Goal: Information Seeking & Learning: Find contact information

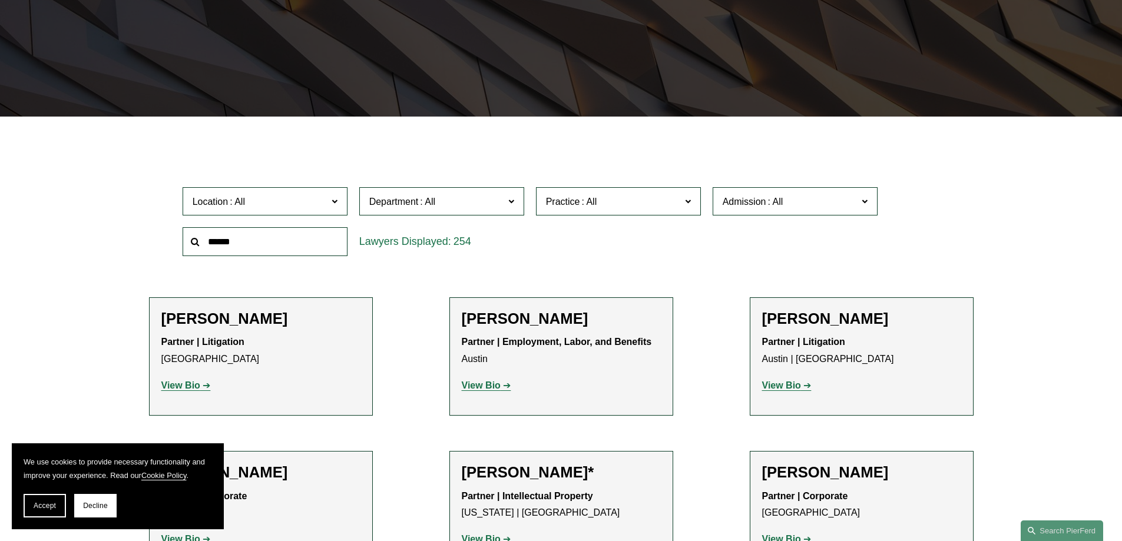
scroll to position [236, 0]
click at [341, 203] on label "Location" at bounding box center [265, 202] width 165 height 29
click at [0, 0] on link "Dallas" at bounding box center [0, 0] width 0 height 0
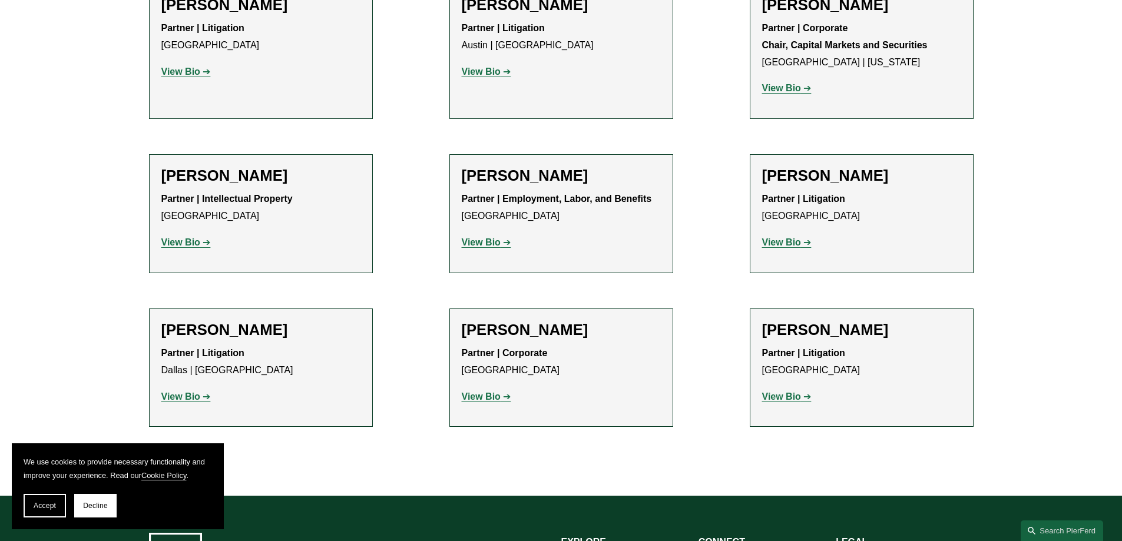
scroll to position [589, 0]
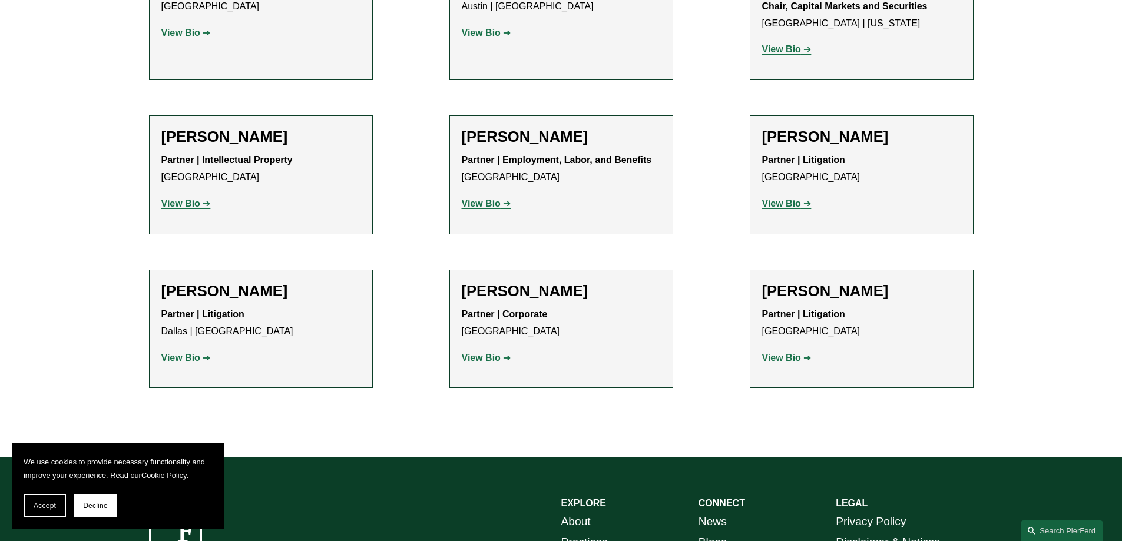
click at [542, 298] on h2 "Jeremy Rucker" at bounding box center [561, 291] width 199 height 18
click at [482, 356] on strong "View Bio" at bounding box center [481, 358] width 39 height 10
click at [246, 296] on h2 "Bryan D. Pollard" at bounding box center [260, 291] width 199 height 18
click at [207, 359] on link "View Bio" at bounding box center [185, 358] width 49 height 10
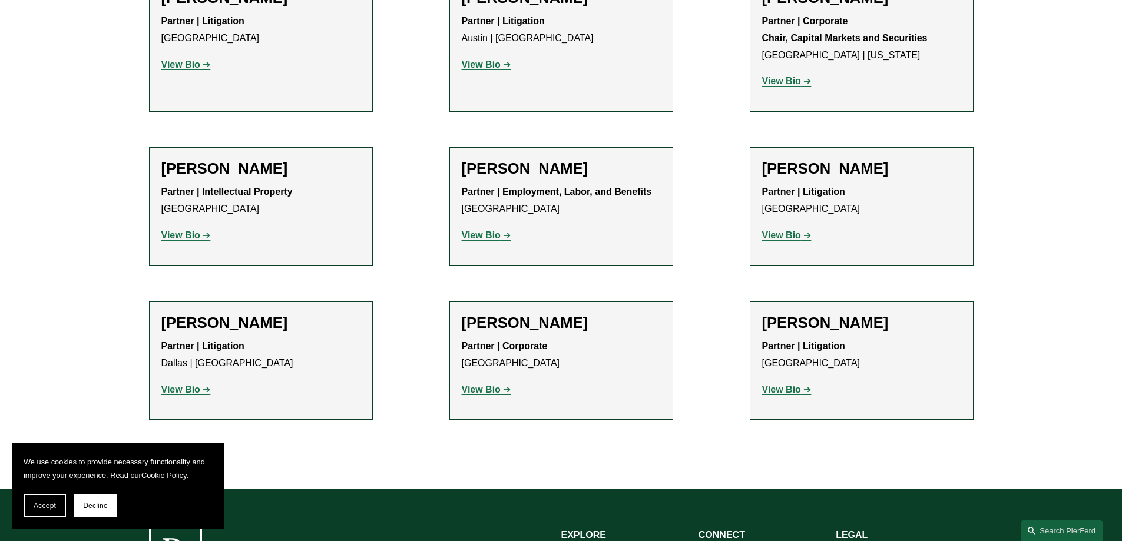
scroll to position [530, 0]
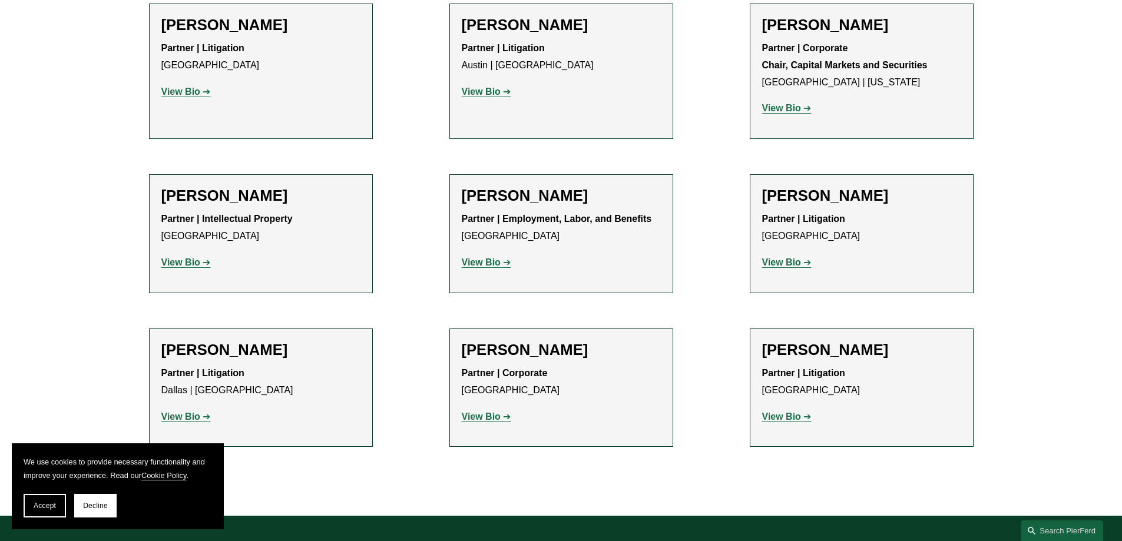
click at [785, 264] on strong "View Bio" at bounding box center [781, 262] width 39 height 10
click at [844, 350] on h2 "Lynnette Warman" at bounding box center [861, 350] width 199 height 18
click at [787, 413] on strong "View Bio" at bounding box center [781, 417] width 39 height 10
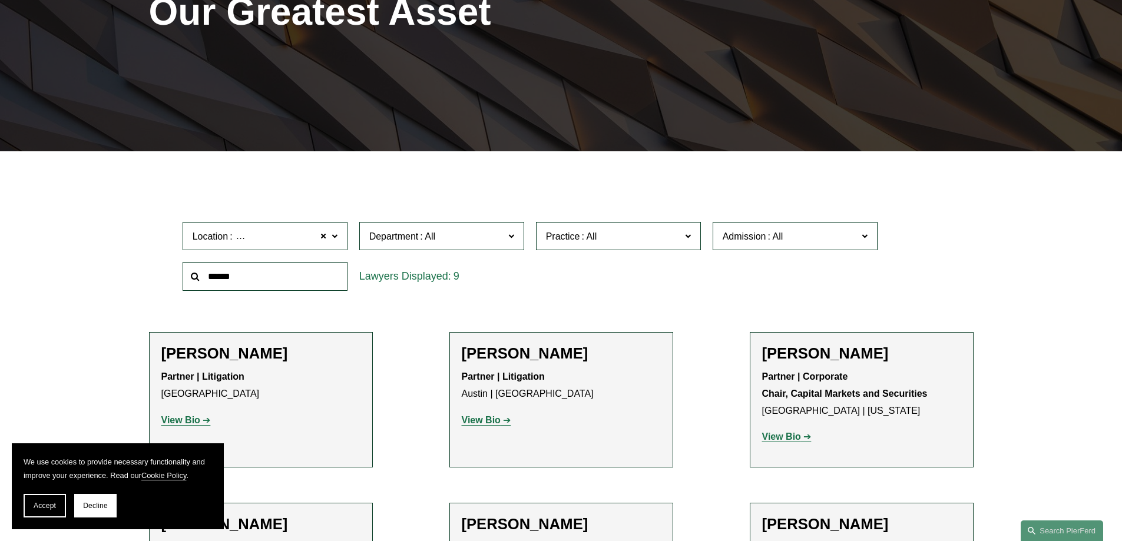
scroll to position [177, 0]
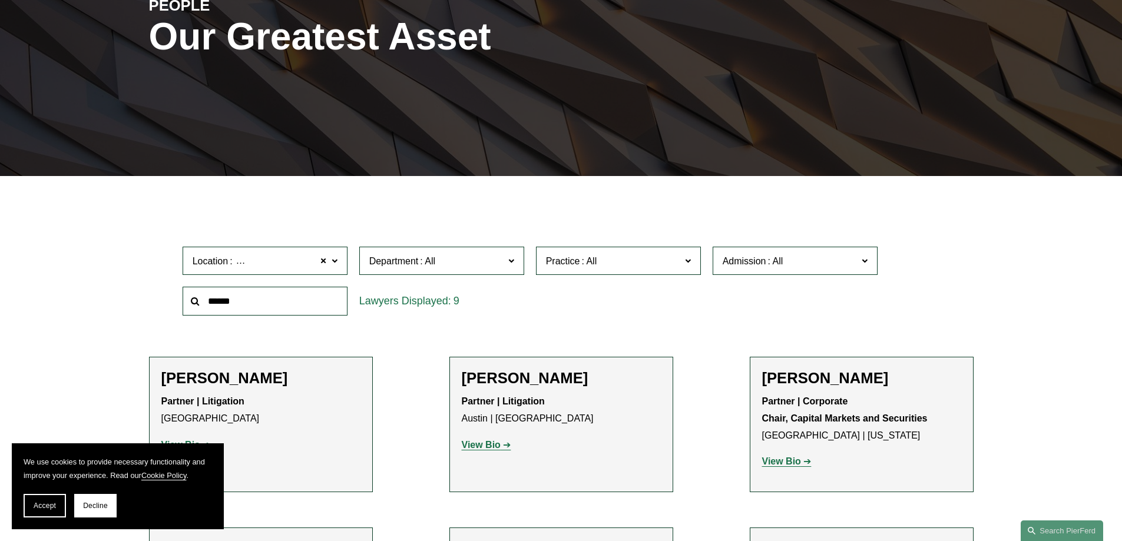
click at [333, 263] on span at bounding box center [334, 260] width 6 height 15
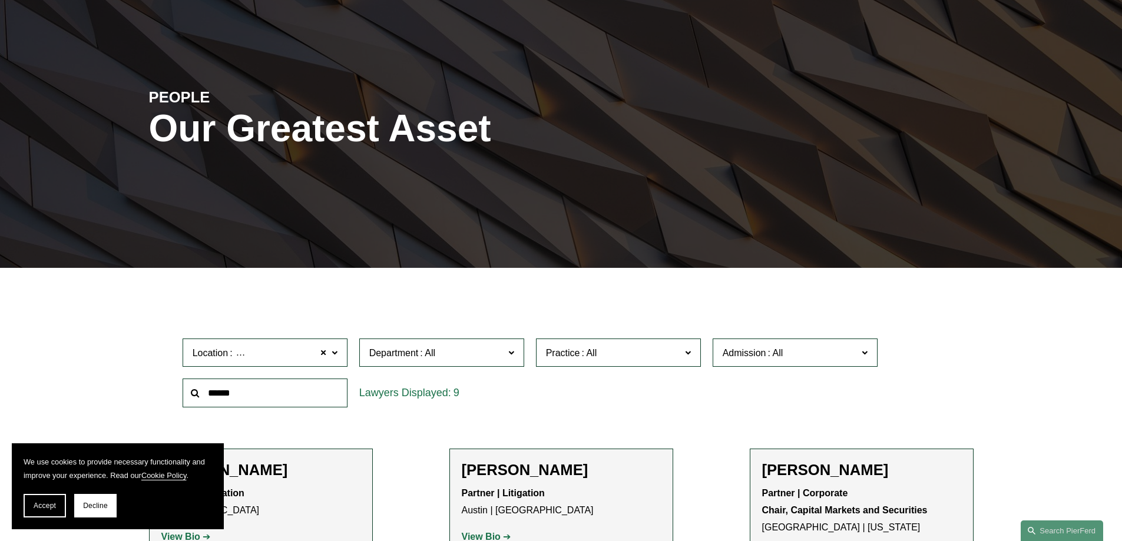
scroll to position [0, 0]
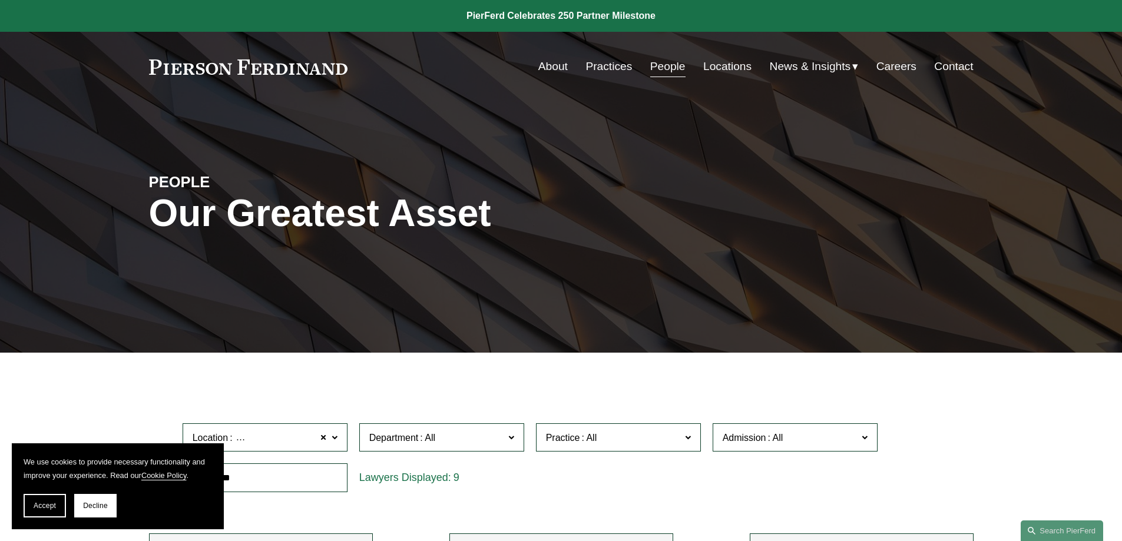
click at [601, 67] on link "Practices" at bounding box center [608, 66] width 47 height 22
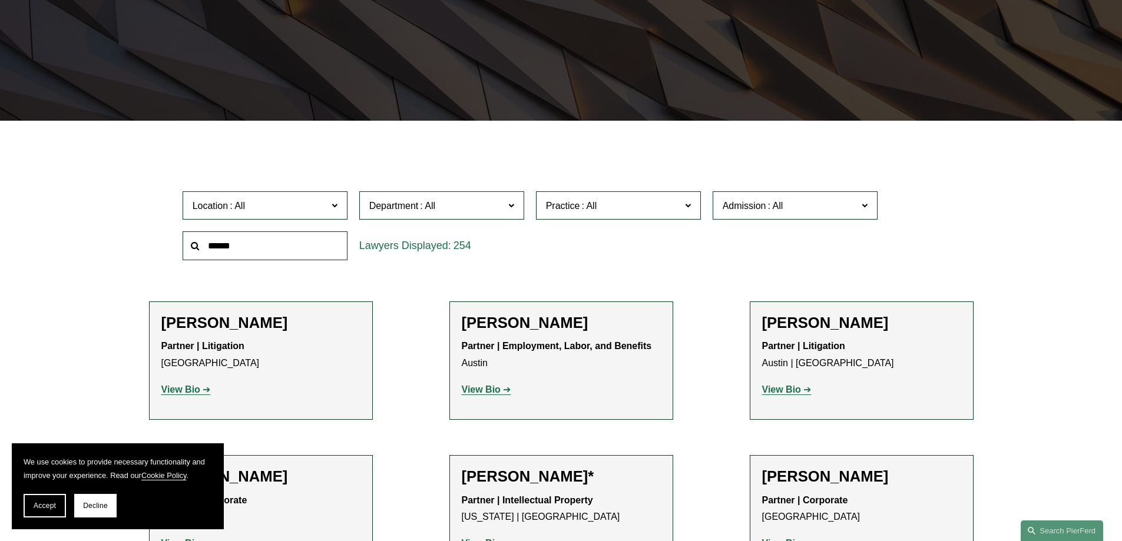
scroll to position [236, 0]
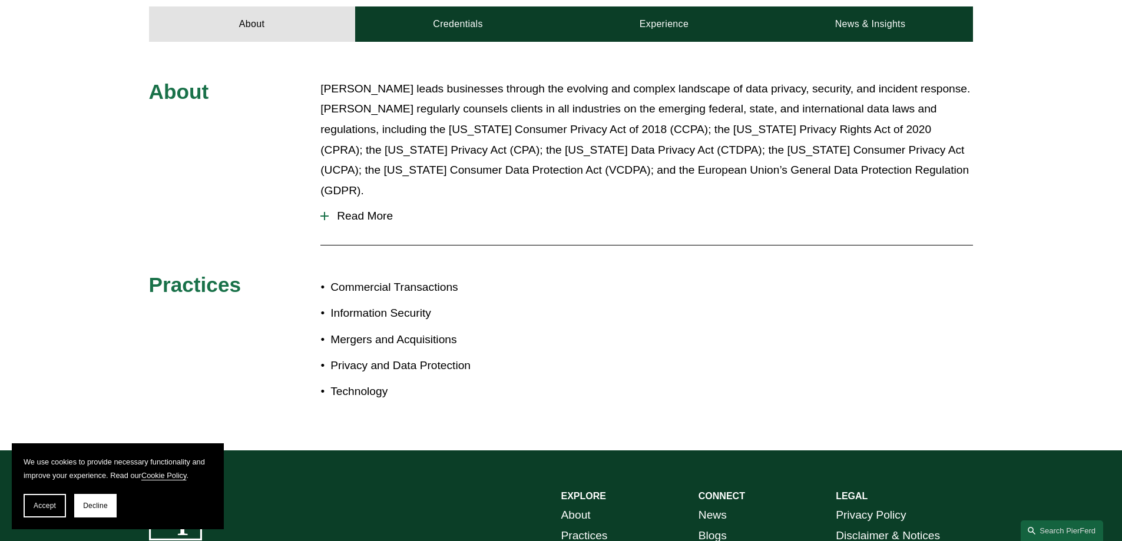
scroll to position [177, 0]
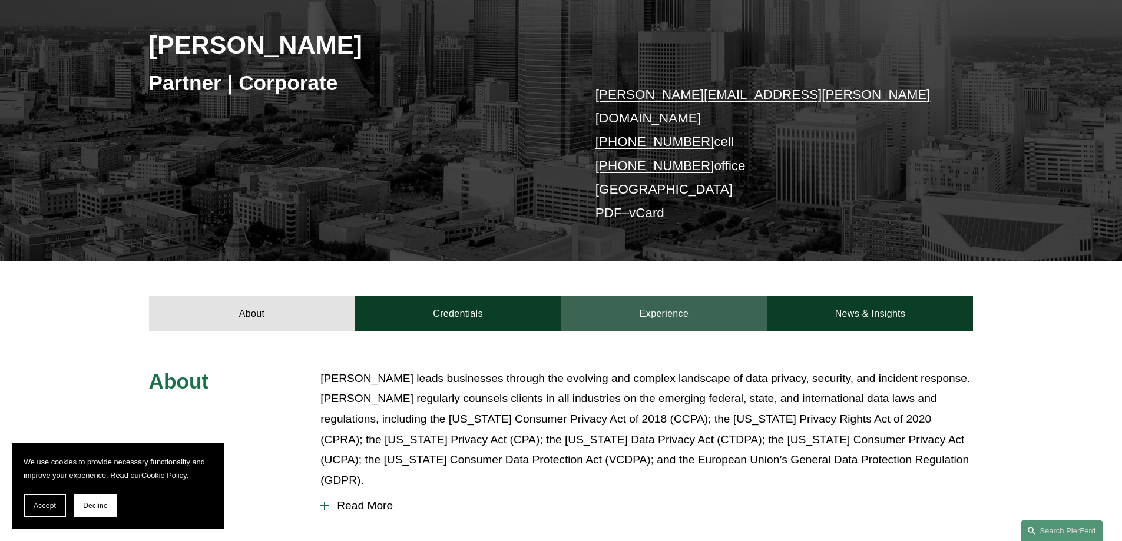
click at [673, 296] on link "Experience" at bounding box center [664, 313] width 206 height 35
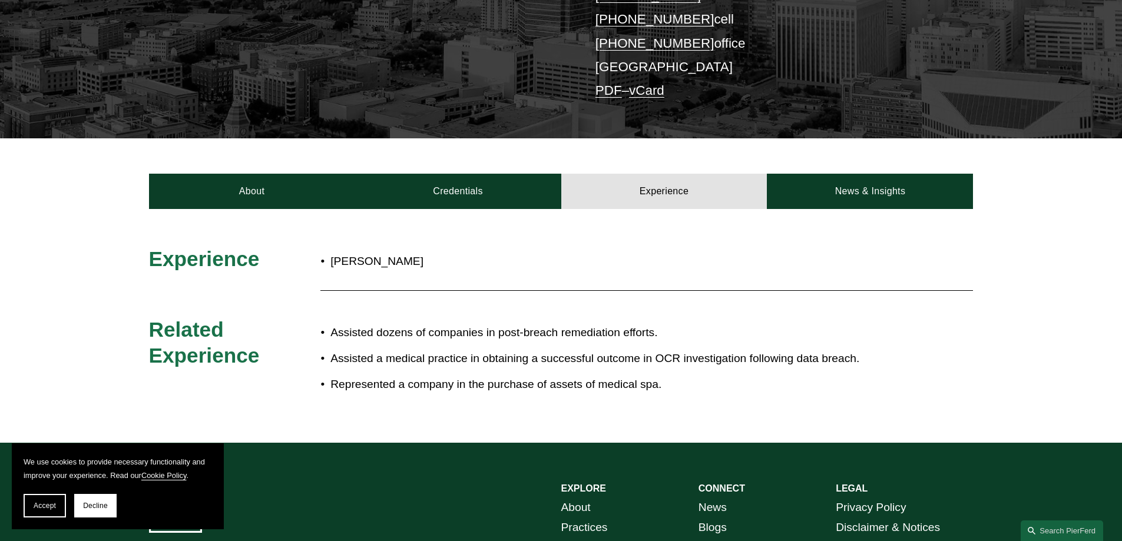
scroll to position [294, 0]
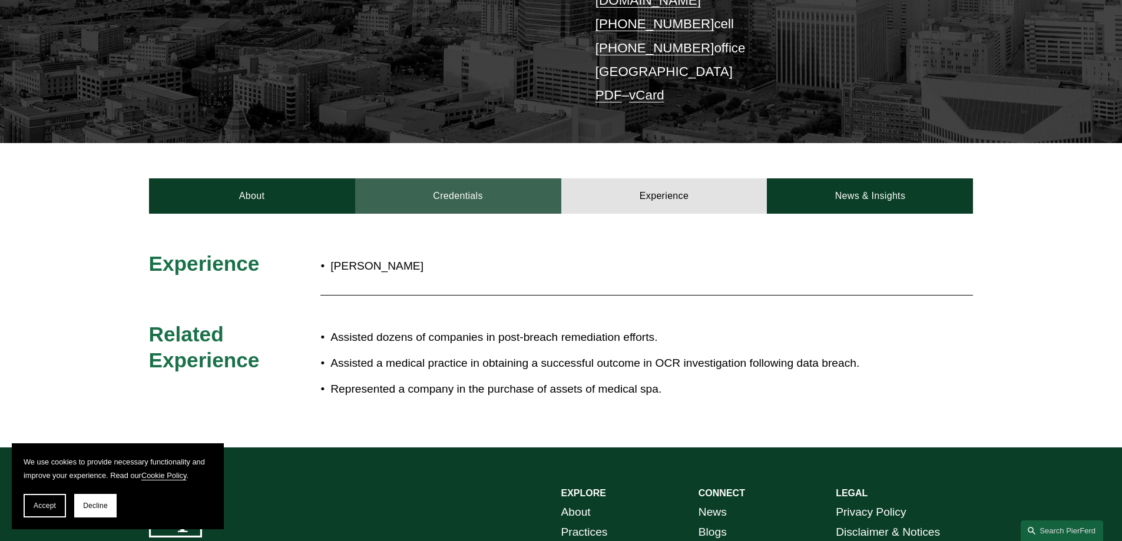
click at [479, 178] on link "Credentials" at bounding box center [458, 195] width 206 height 35
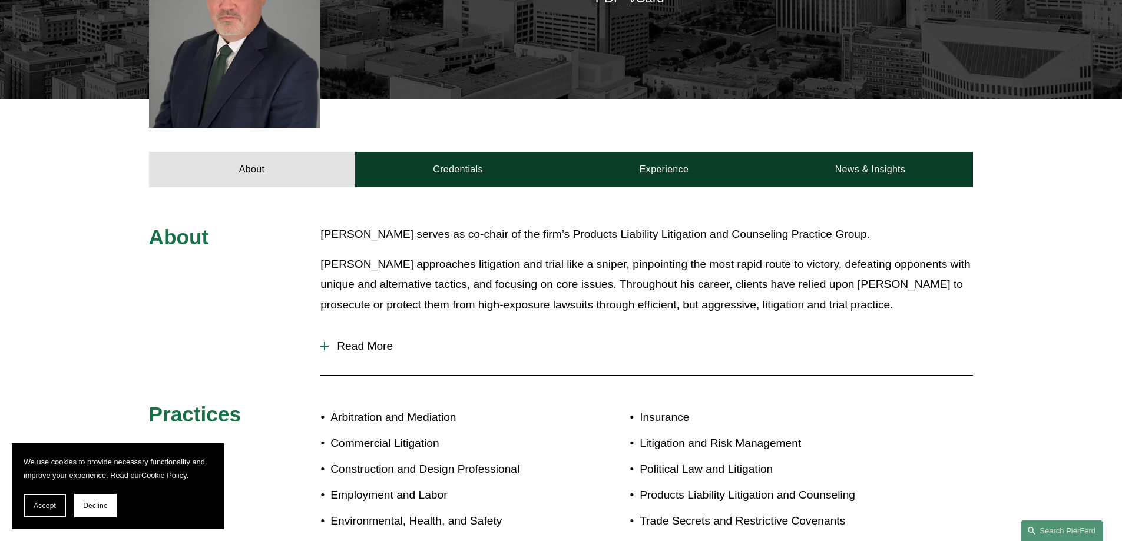
scroll to position [412, 0]
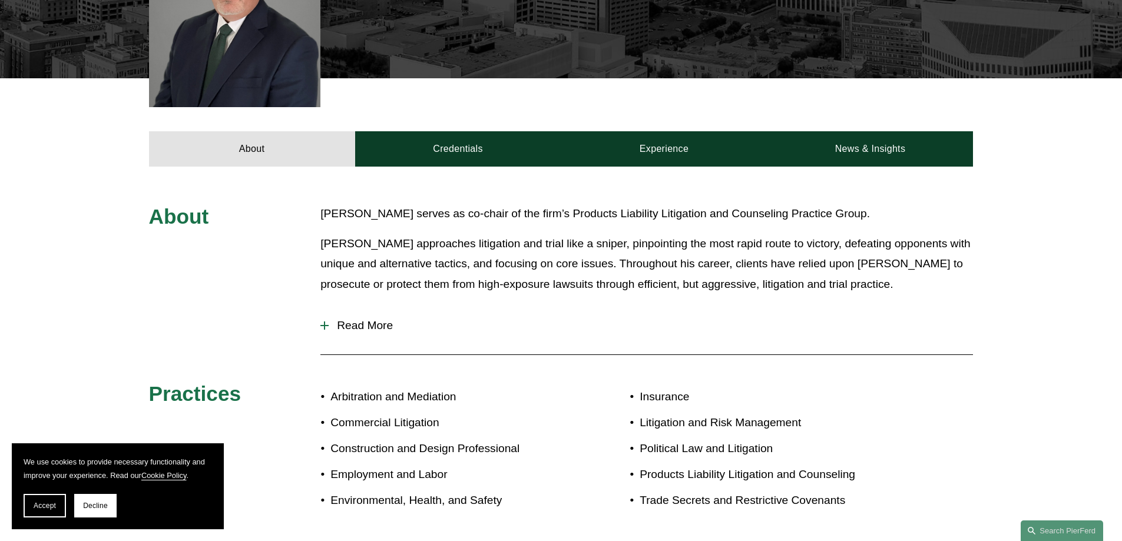
click at [354, 319] on span "Read More" at bounding box center [651, 325] width 644 height 13
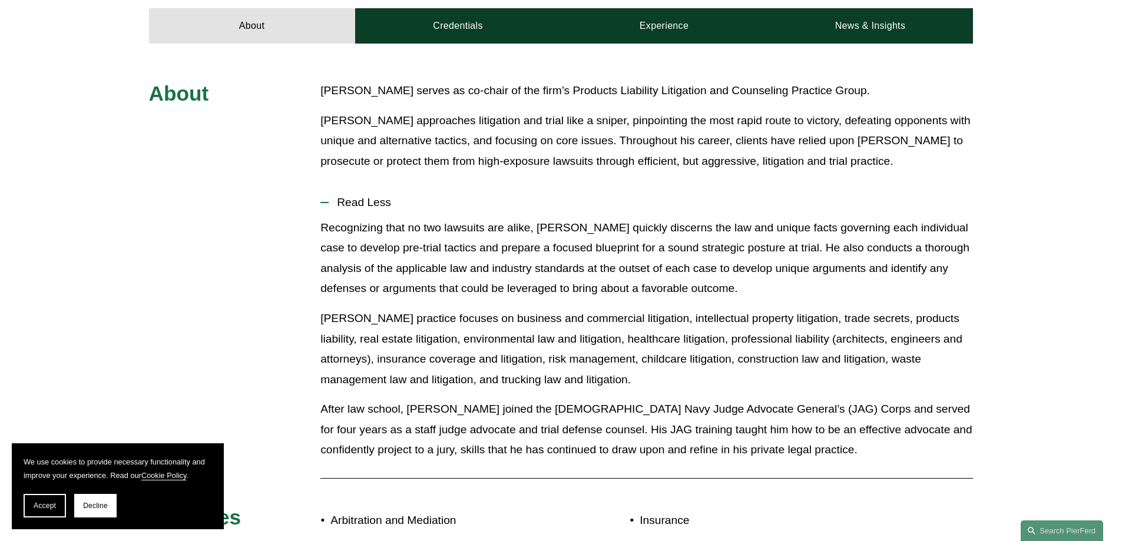
scroll to position [182, 0]
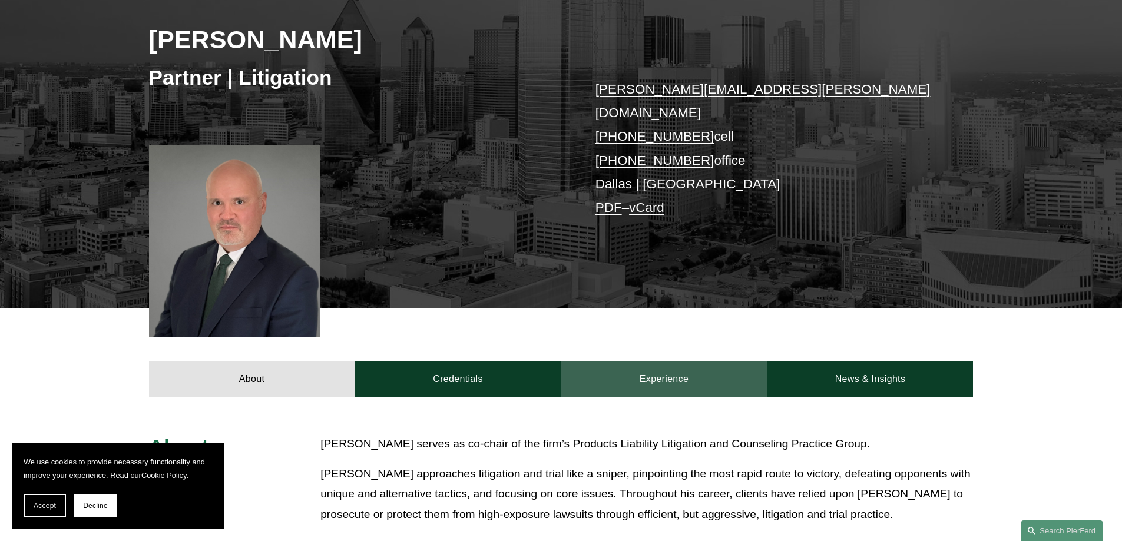
click at [641, 367] on link "Experience" at bounding box center [664, 379] width 206 height 35
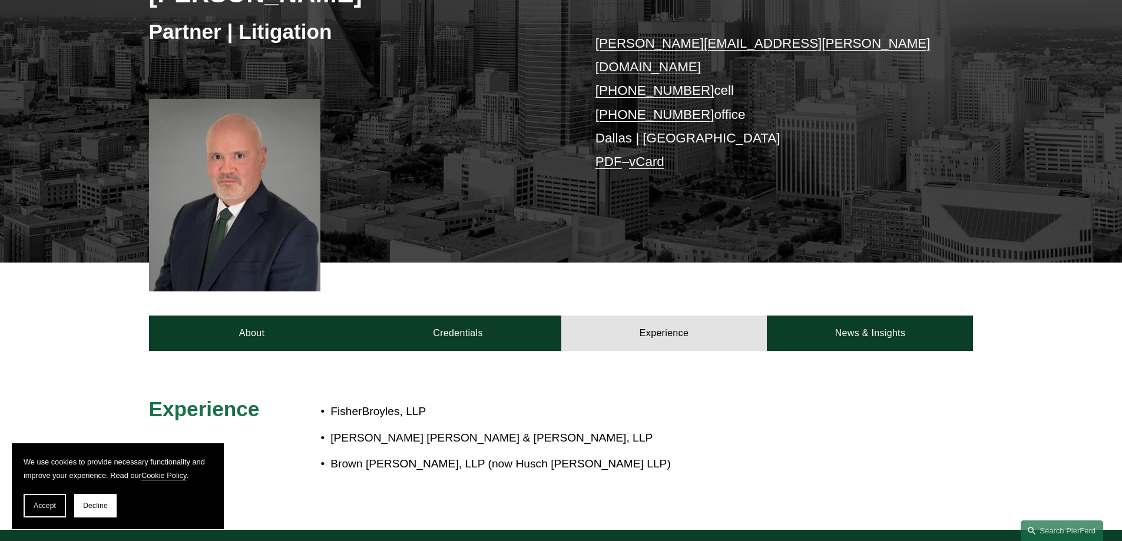
scroll to position [300, 0]
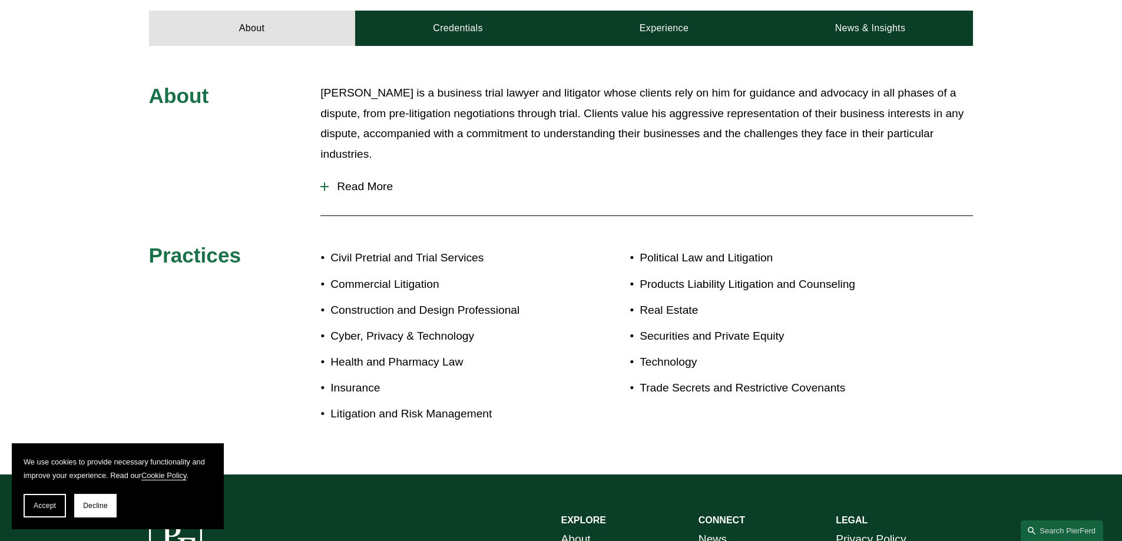
scroll to position [530, 0]
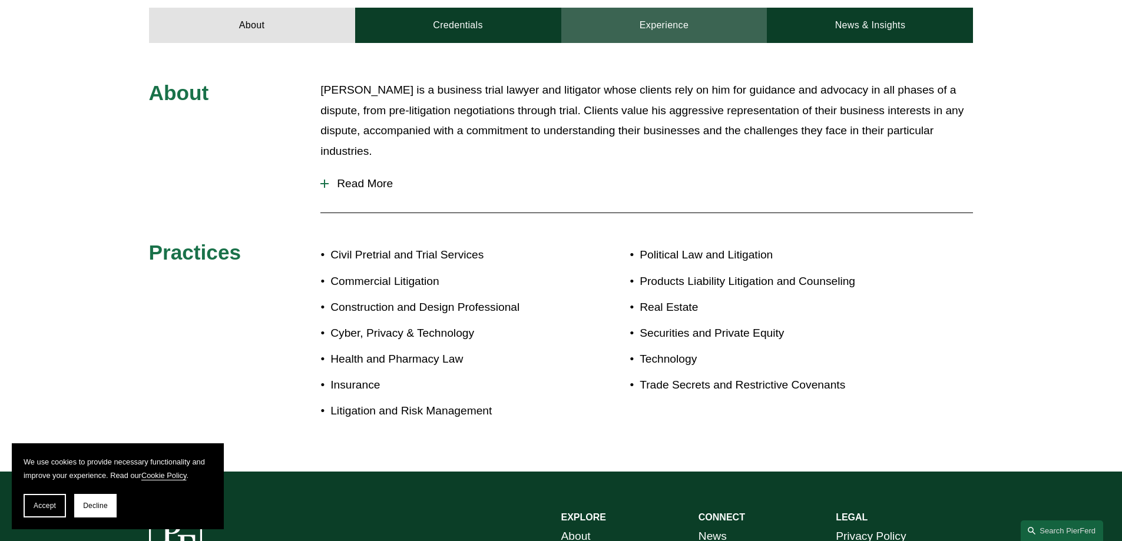
click at [650, 10] on link "Experience" at bounding box center [664, 25] width 206 height 35
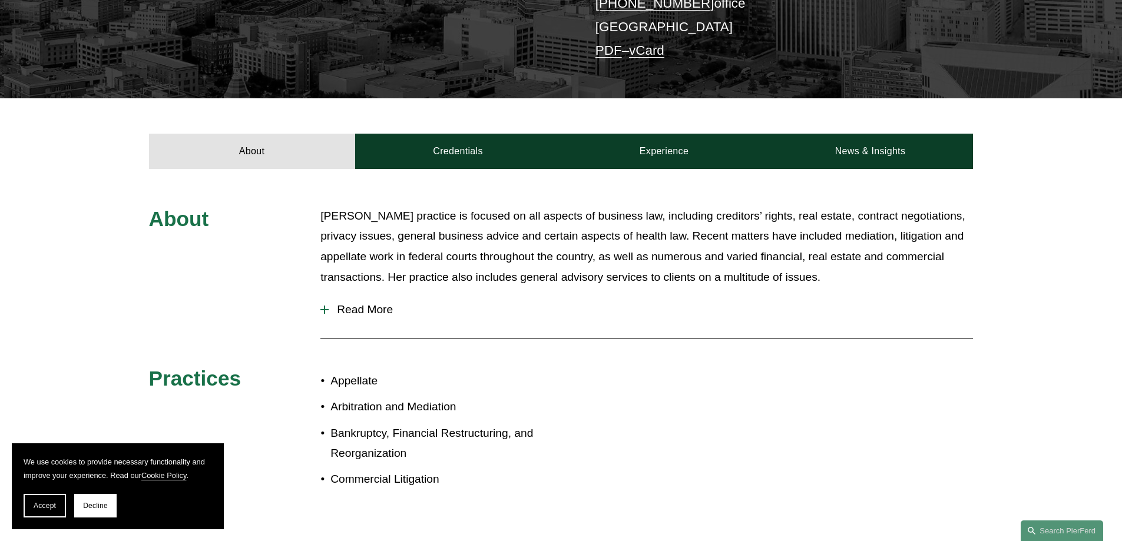
scroll to position [353, 0]
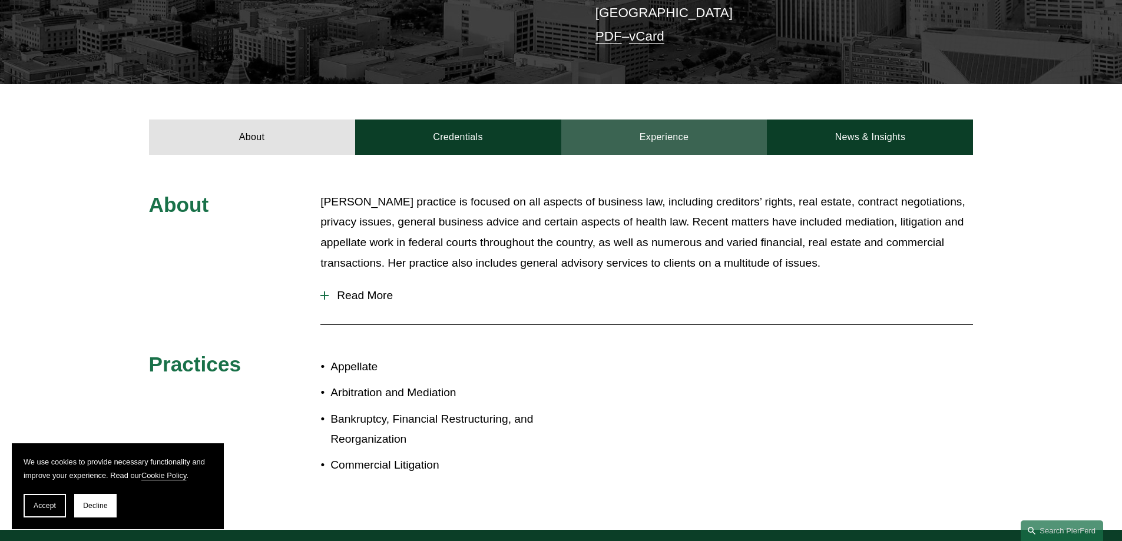
click at [655, 120] on link "Experience" at bounding box center [664, 137] width 206 height 35
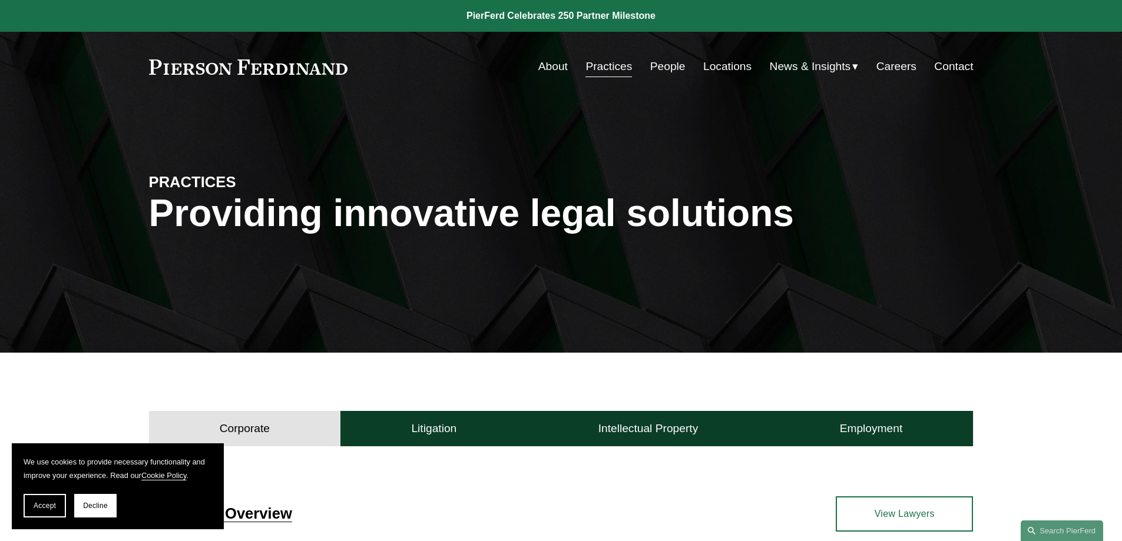
click at [709, 64] on link "Locations" at bounding box center [727, 66] width 48 height 22
click at [614, 69] on link "Practices" at bounding box center [608, 66] width 47 height 22
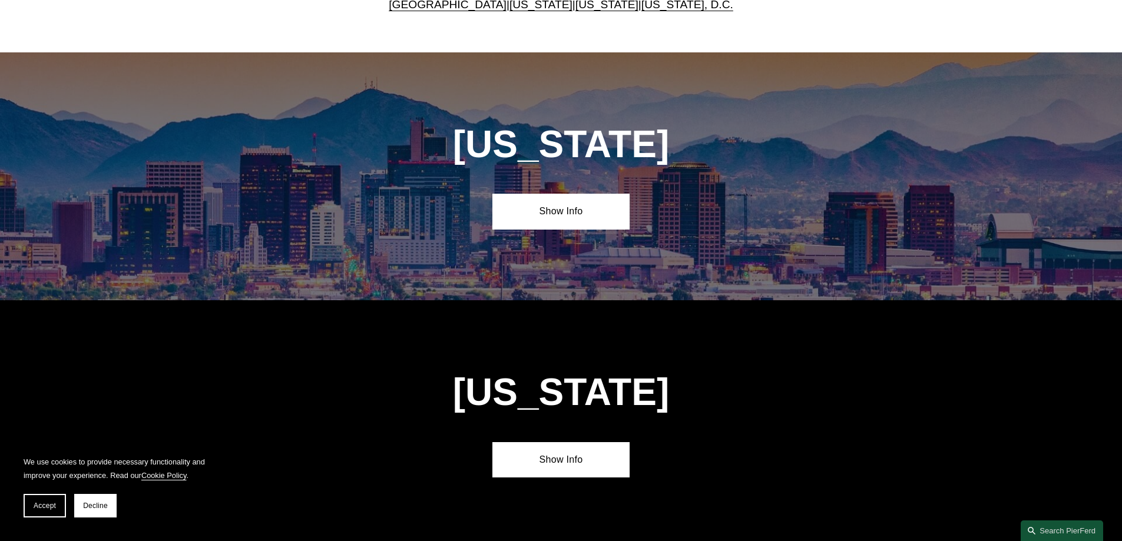
scroll to position [471, 0]
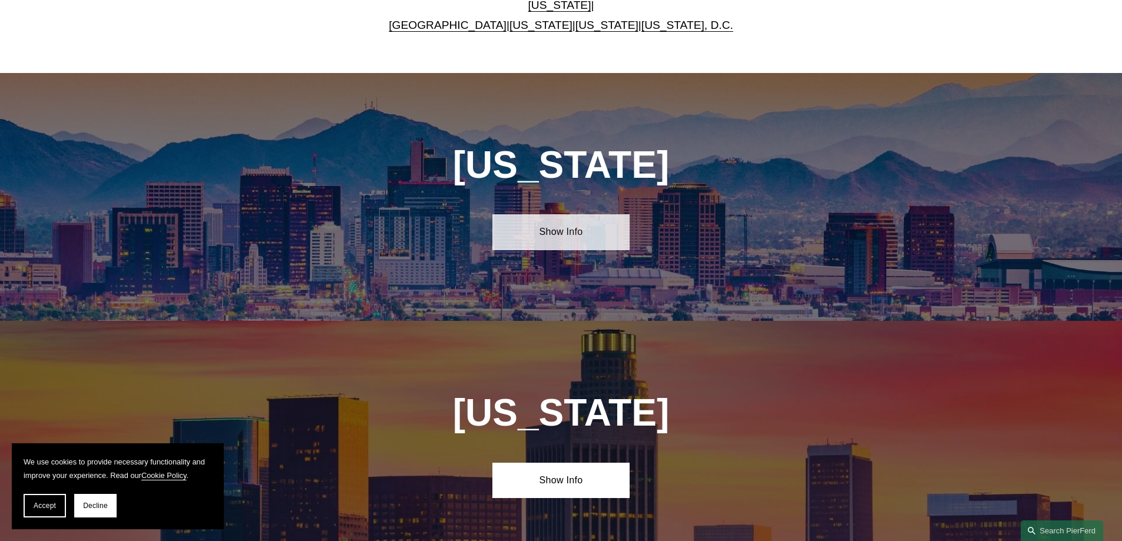
click at [512, 233] on link "Show Info" at bounding box center [560, 231] width 137 height 35
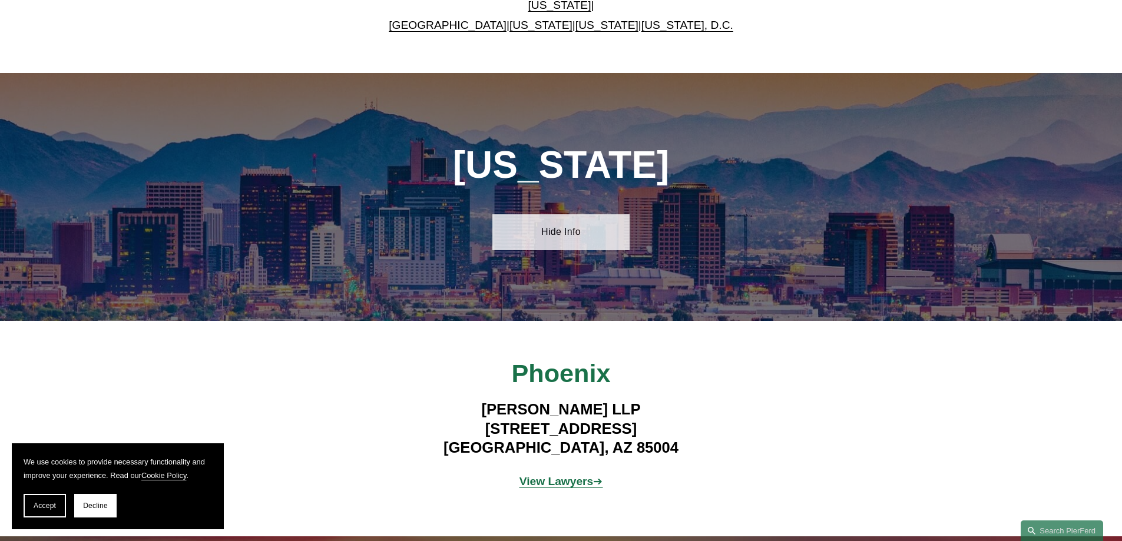
click at [585, 231] on link "Hide Info" at bounding box center [560, 231] width 137 height 35
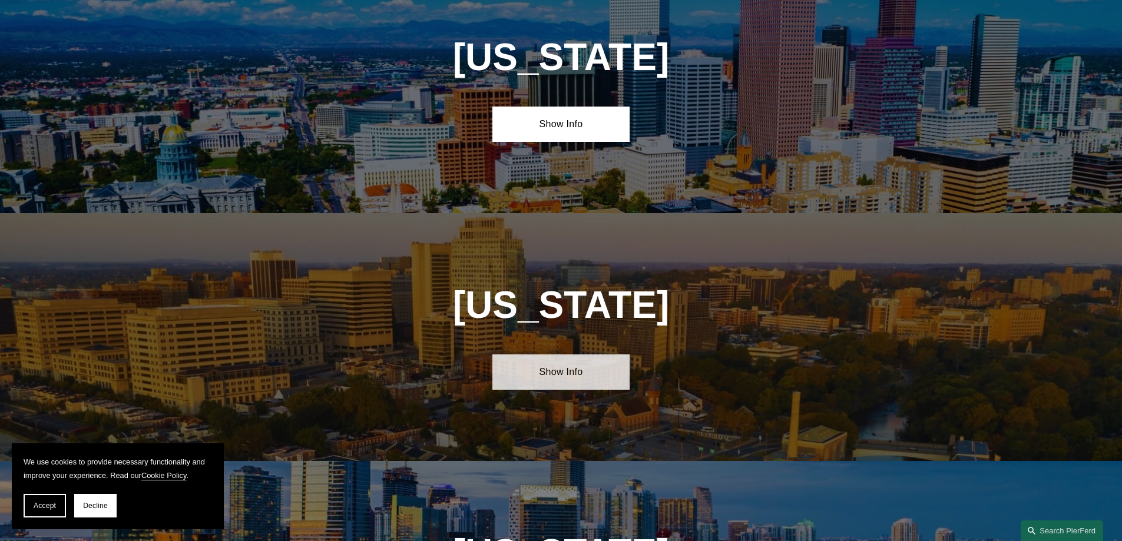
scroll to position [1001, 0]
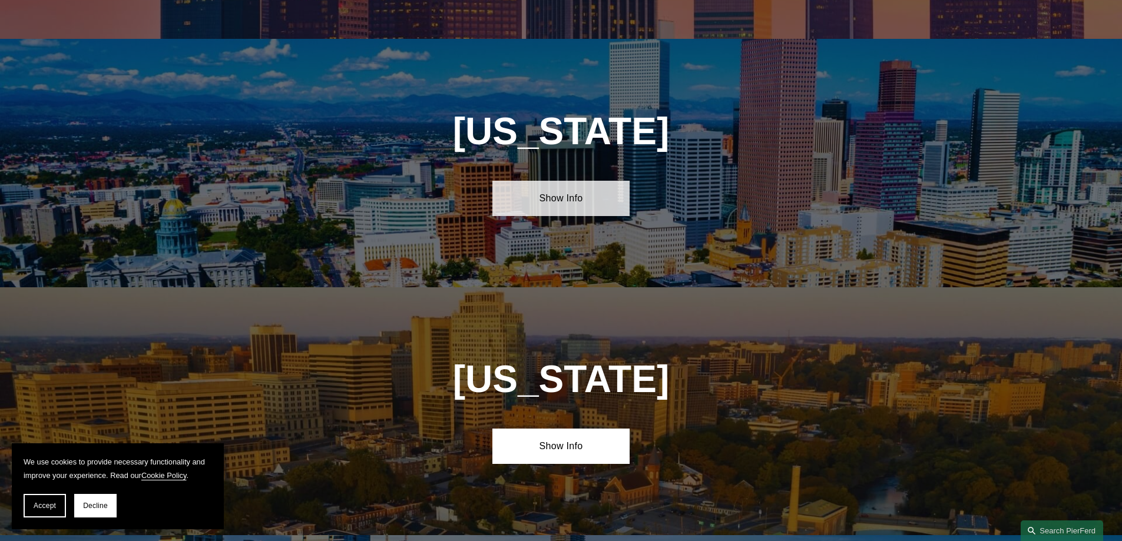
click at [520, 191] on link "Show Info" at bounding box center [560, 198] width 137 height 35
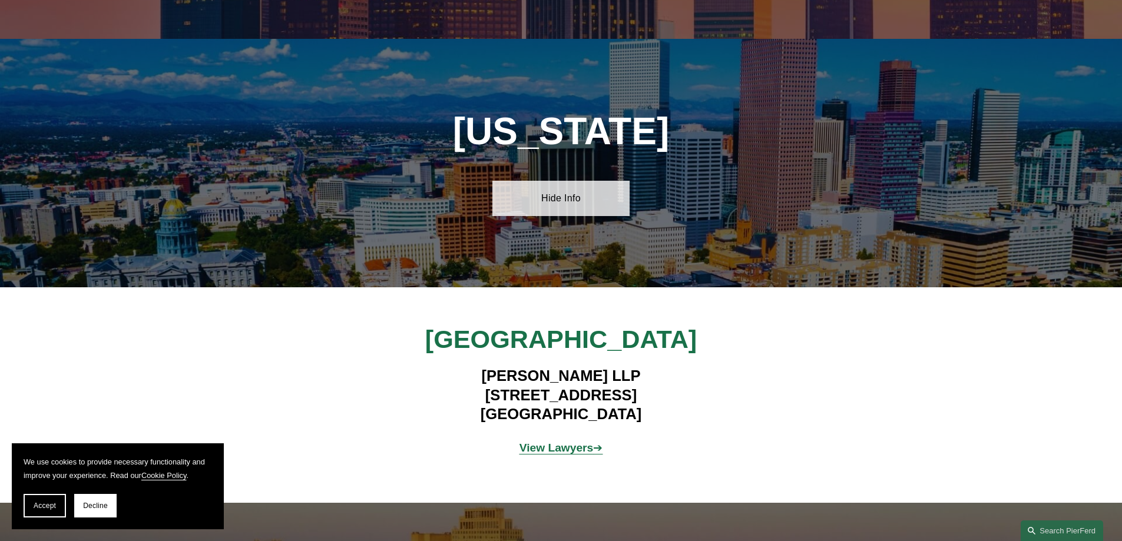
click at [520, 191] on link "Hide Info" at bounding box center [560, 198] width 137 height 35
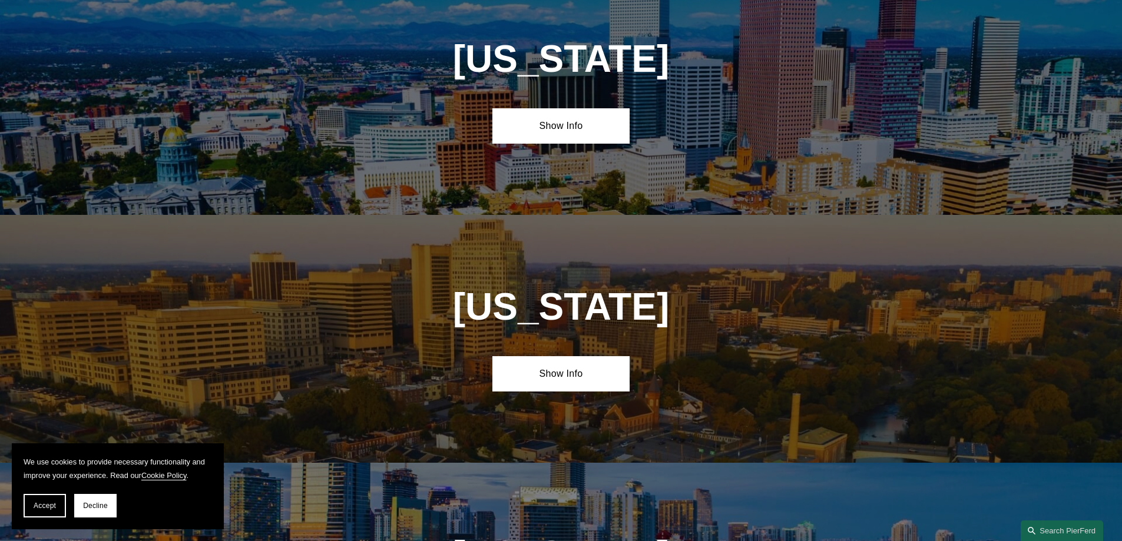
scroll to position [1178, 0]
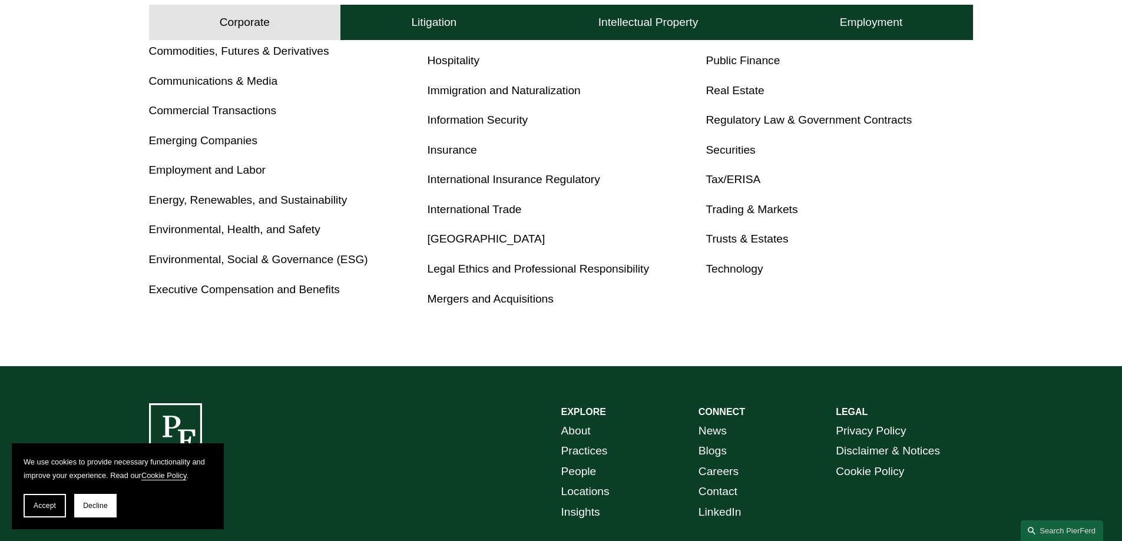
scroll to position [801, 0]
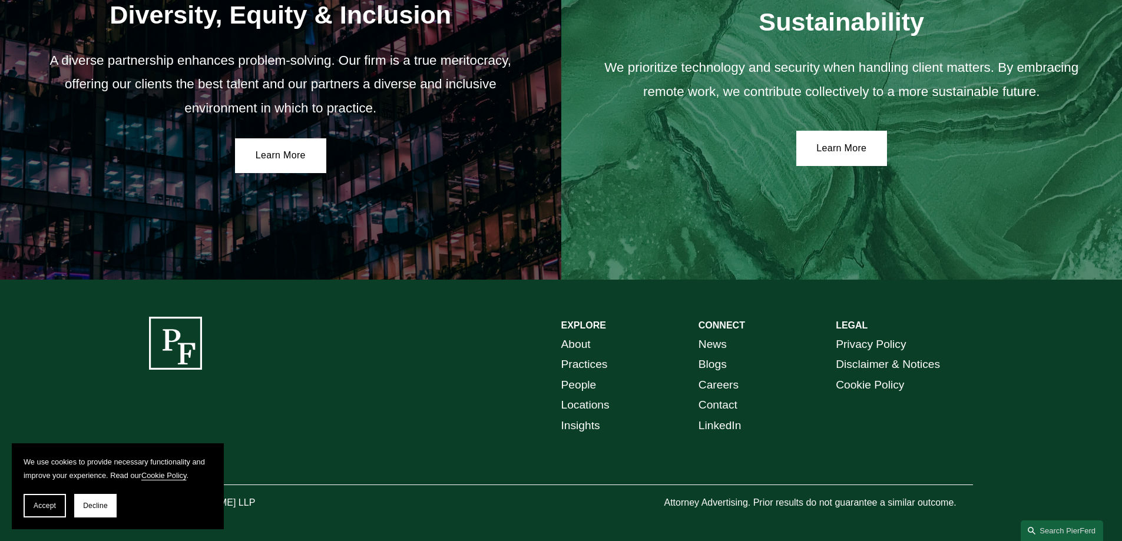
scroll to position [2170, 0]
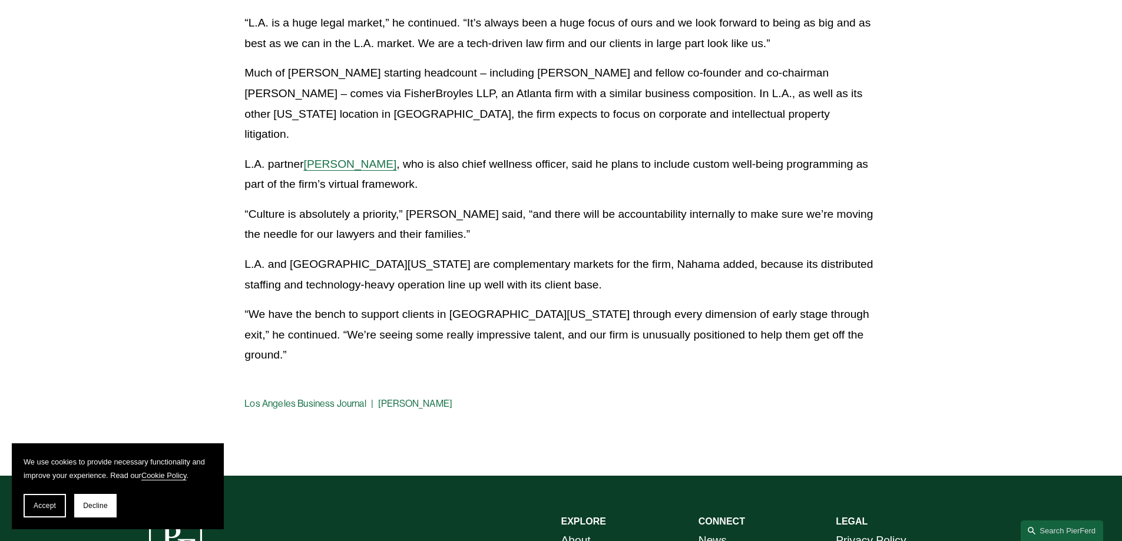
scroll to position [655, 0]
